Goal: Check status: Check status

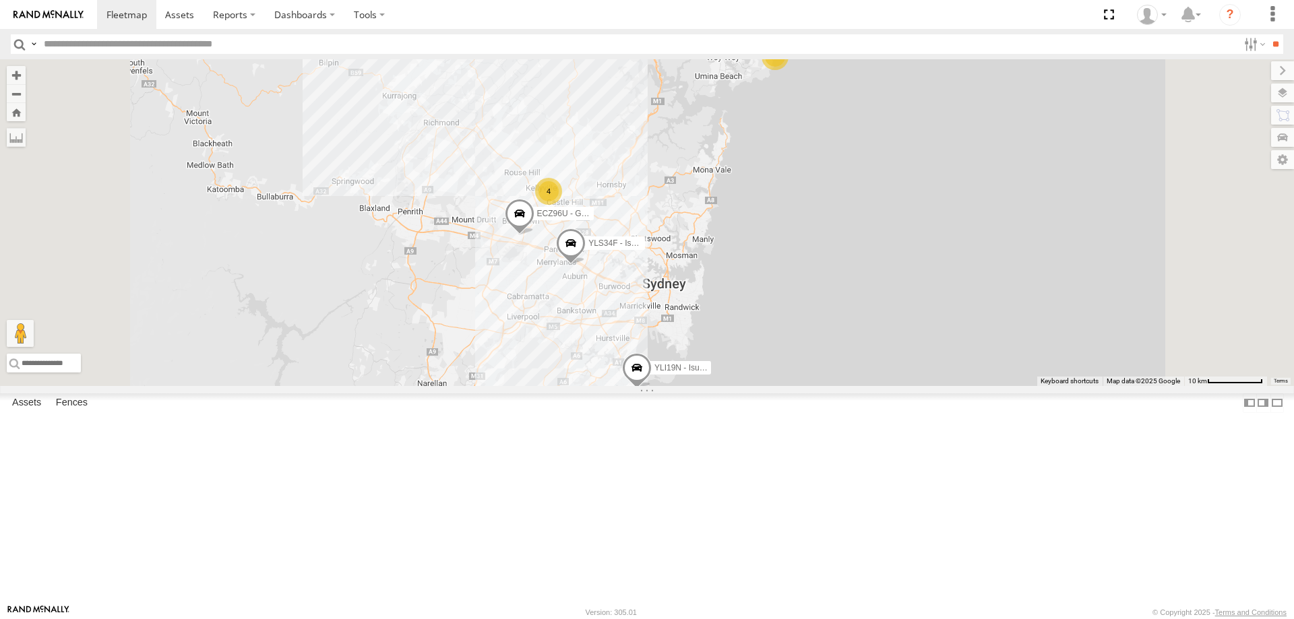
click at [534, 235] on span at bounding box center [520, 217] width 30 height 36
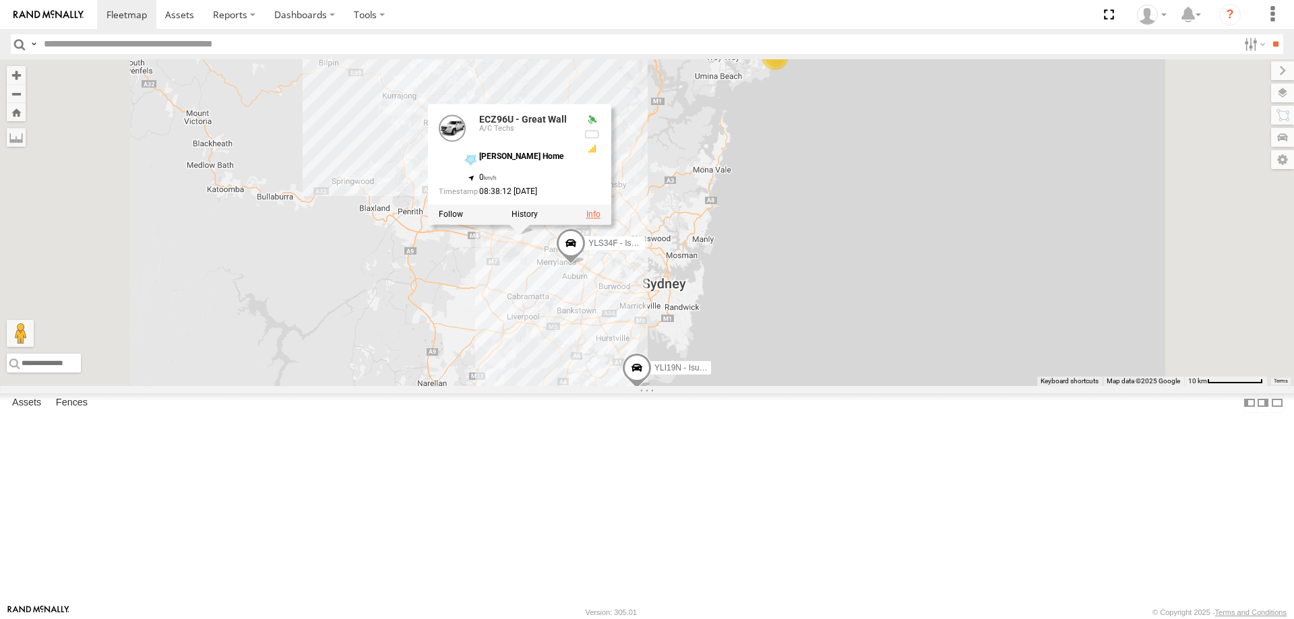
click at [600, 220] on link at bounding box center [593, 214] width 14 height 9
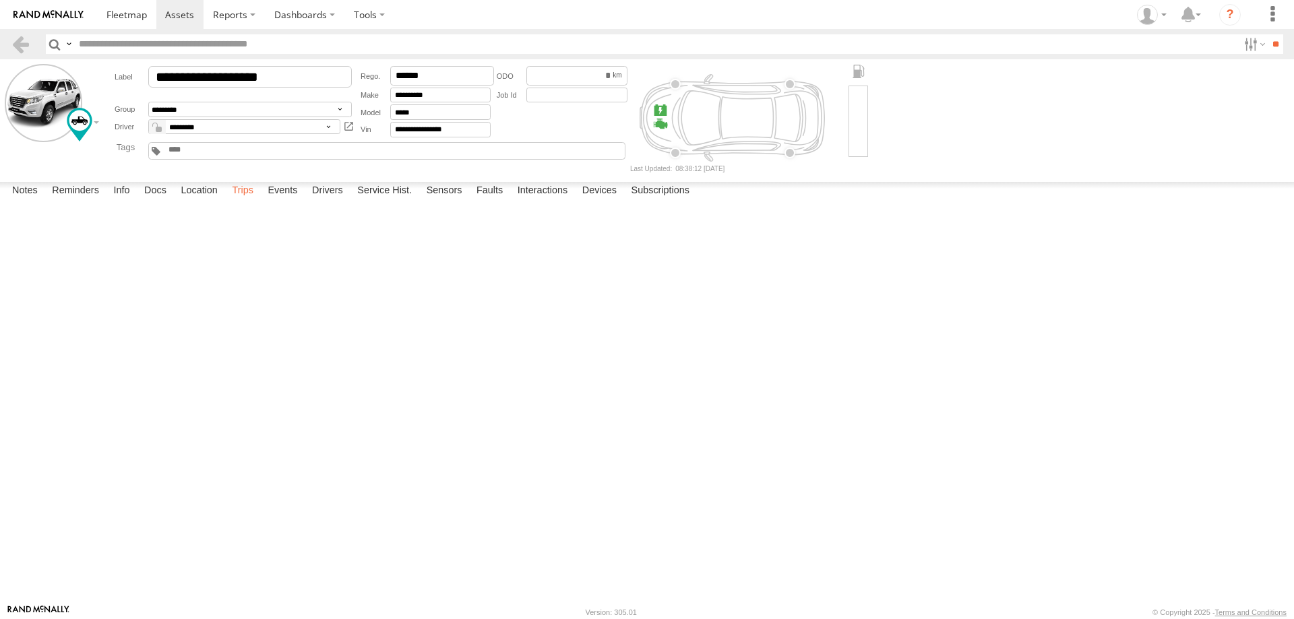
click at [255, 201] on label "Trips" at bounding box center [242, 191] width 35 height 19
click at [117, 14] on span at bounding box center [126, 14] width 40 height 13
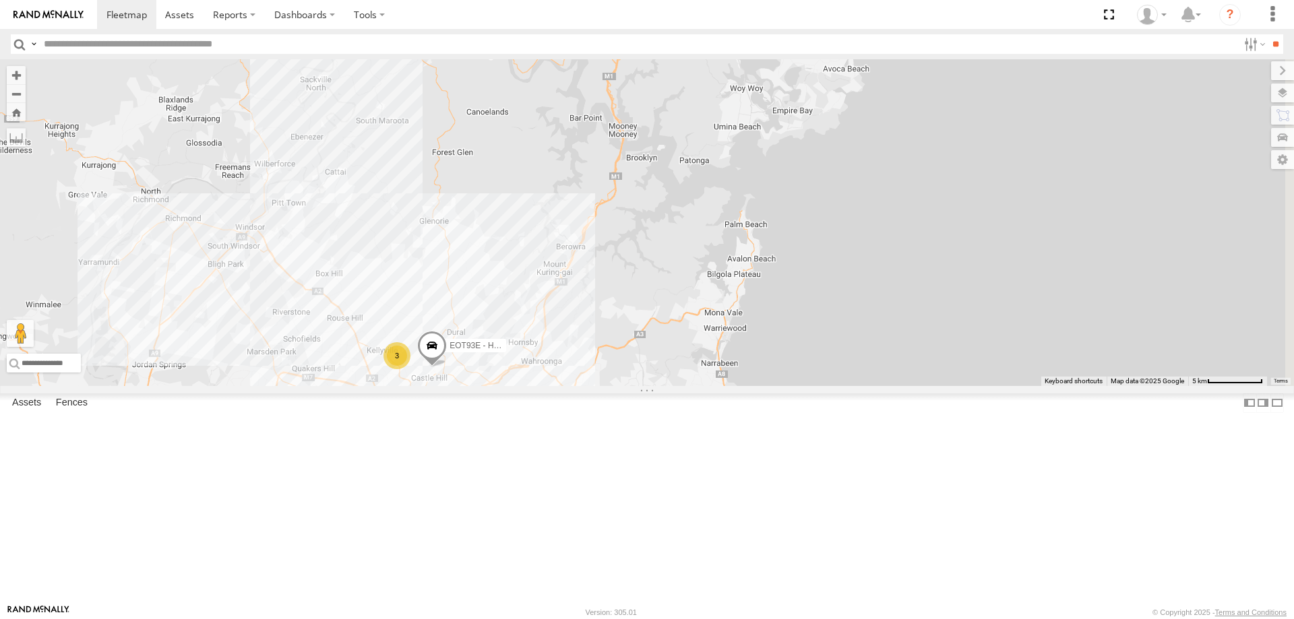
drag, startPoint x: 993, startPoint y: 197, endPoint x: 850, endPoint y: 520, distance: 352.7
click at [850, 386] on div "YLI19N - Isuzu DMAX ECZ96U - Great Wall YLS34F - Isuzu DMAX 3 EOT93E - HiAce" at bounding box center [647, 222] width 1294 height 327
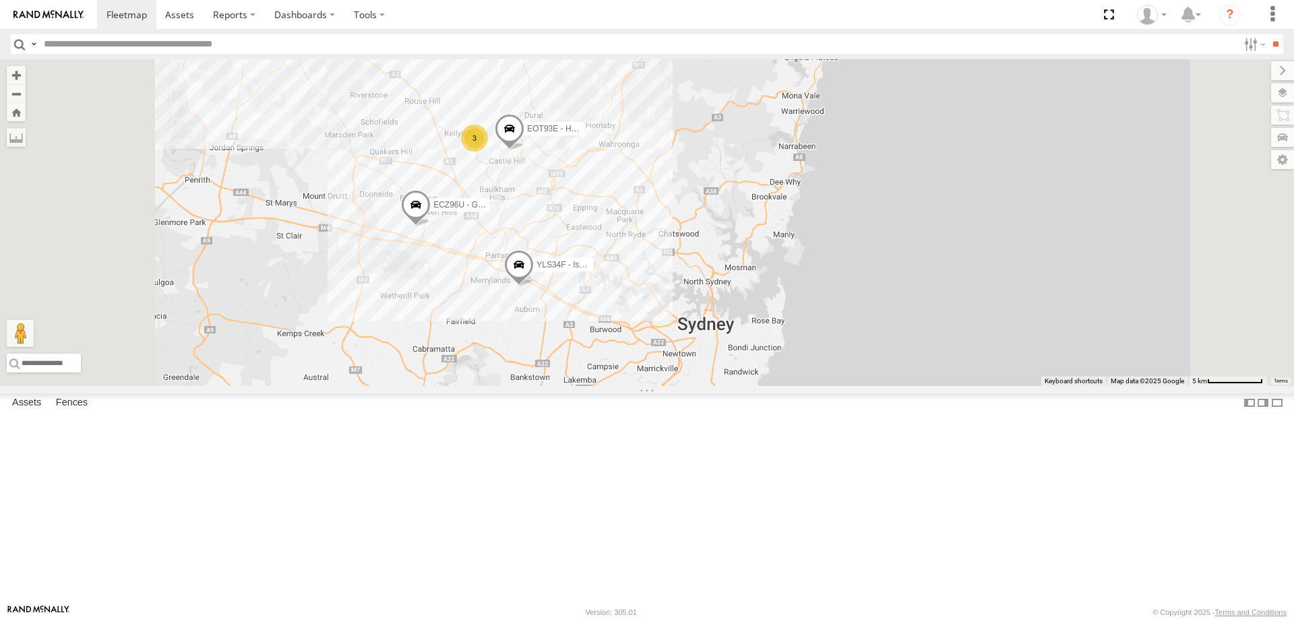
drag, startPoint x: 854, startPoint y: 464, endPoint x: 903, endPoint y: 218, distance: 250.2
click at [903, 218] on div "YLI19N - Isuzu DMAX ECZ96U - Great Wall YLS34F - Isuzu DMAX 3 2 EOT93E - HiAce" at bounding box center [647, 222] width 1294 height 327
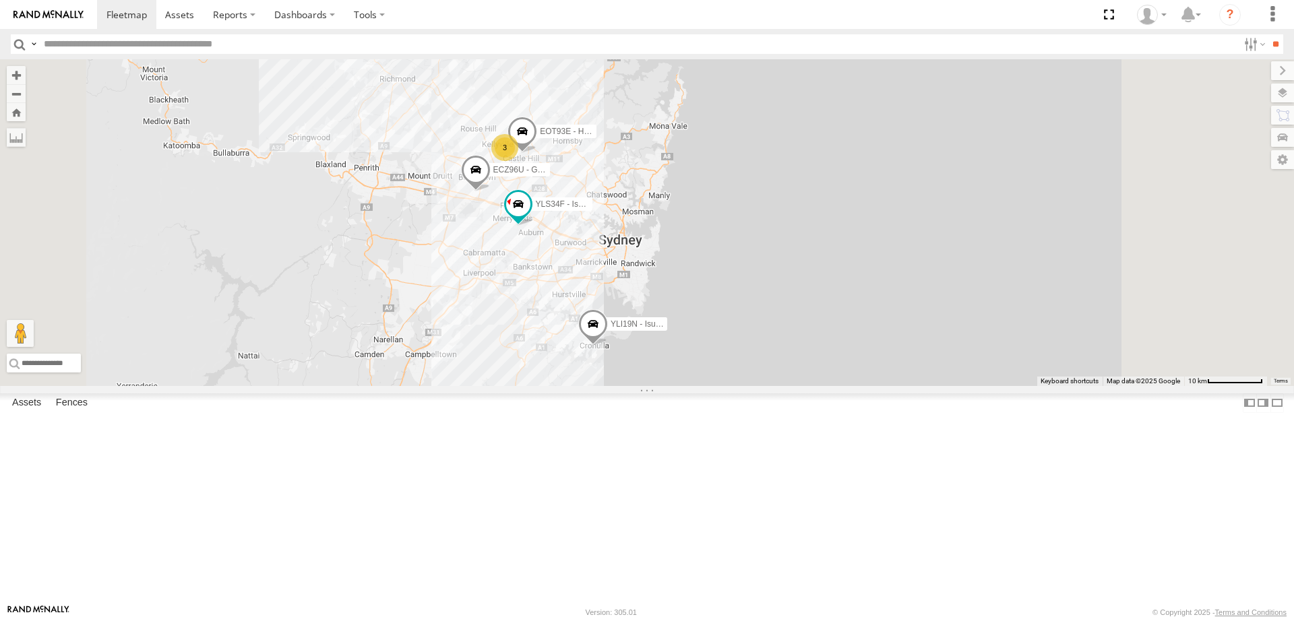
drag, startPoint x: 730, startPoint y: 497, endPoint x: 684, endPoint y: 452, distance: 63.9
click at [684, 386] on div "YLI19N - Isuzu DMAX ECZ96U - Great Wall 3 2 EOT93E - HiAce YLS34F - Isuzu DMAX" at bounding box center [647, 222] width 1294 height 327
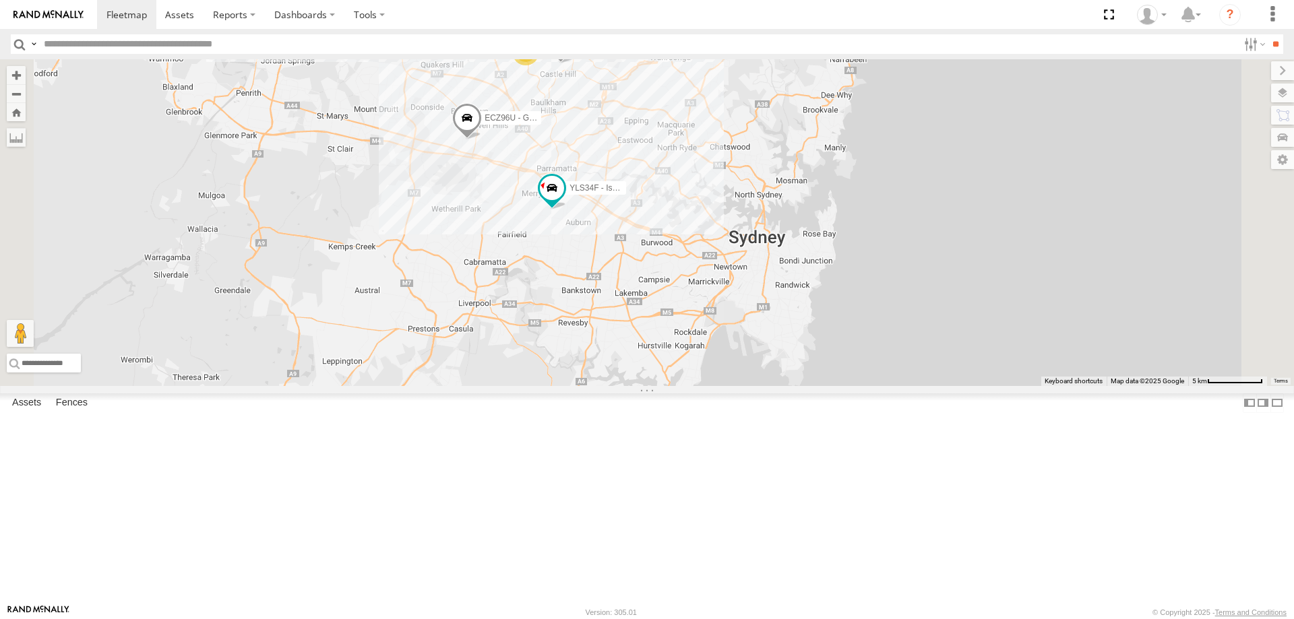
drag, startPoint x: 793, startPoint y: 381, endPoint x: 826, endPoint y: 445, distance: 71.1
click at [826, 386] on div "YLI19N - Isuzu DMAX ECZ96U - Great Wall EOT93E - HiAce YLS34F - Isuzu DMAX 3" at bounding box center [647, 222] width 1294 height 327
